Goal: Transaction & Acquisition: Purchase product/service

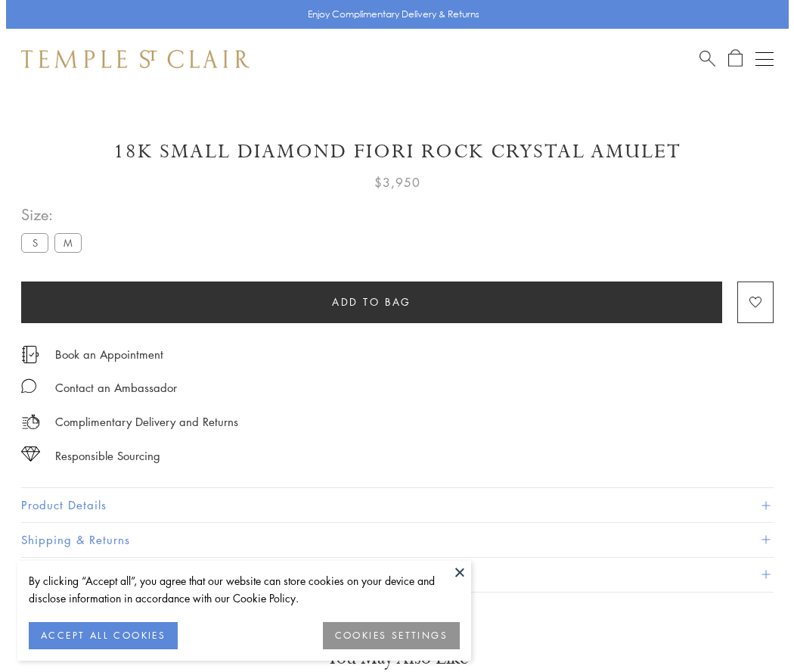
scroll to position [30, 0]
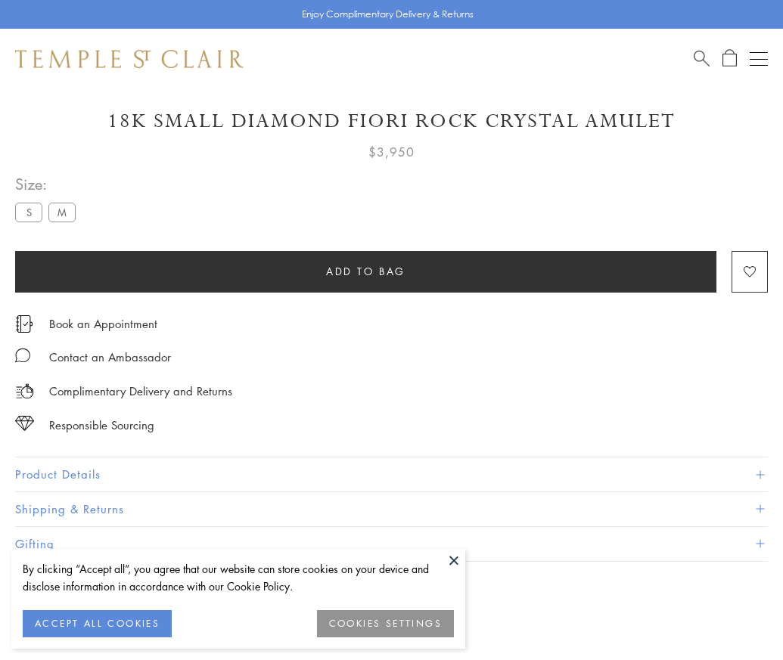
click at [365, 271] on span "Add to bag" at bounding box center [365, 271] width 79 height 17
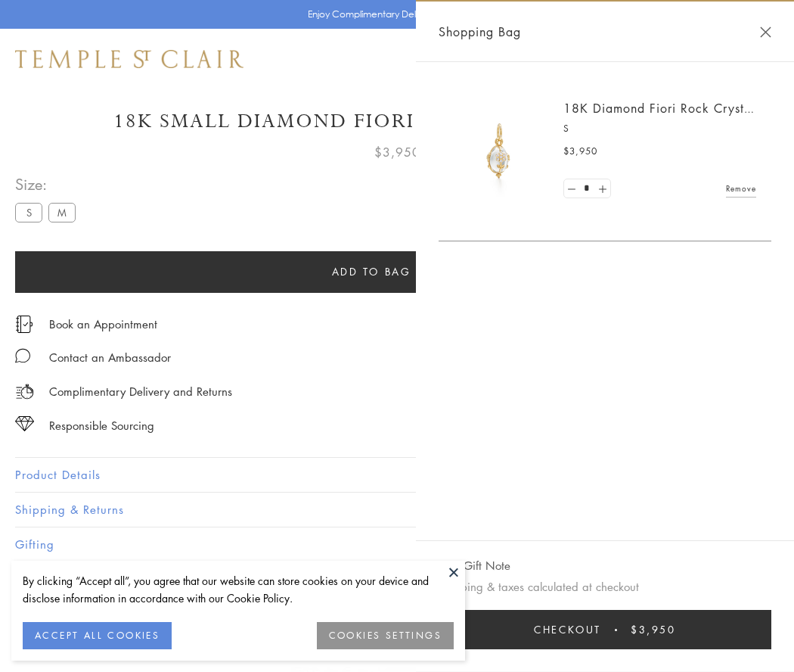
click at [601, 629] on span "Checkout" at bounding box center [567, 629] width 67 height 17
